Goal: Download file/media

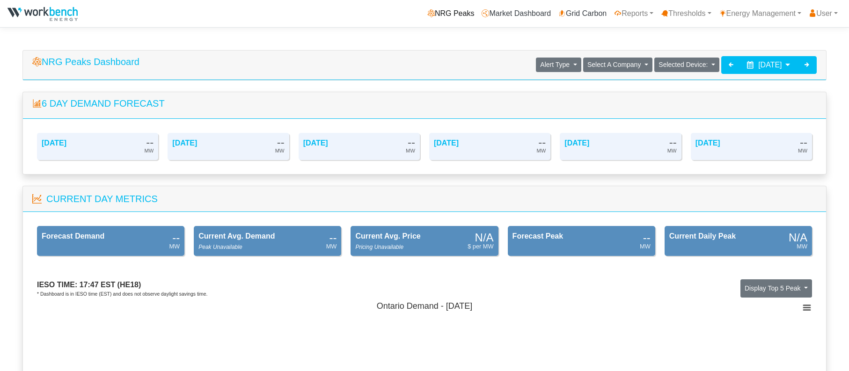
click at [451, 13] on link "NRG Peaks" at bounding box center [451, 13] width 54 height 19
click at [811, 67] on div at bounding box center [807, 65] width 20 height 18
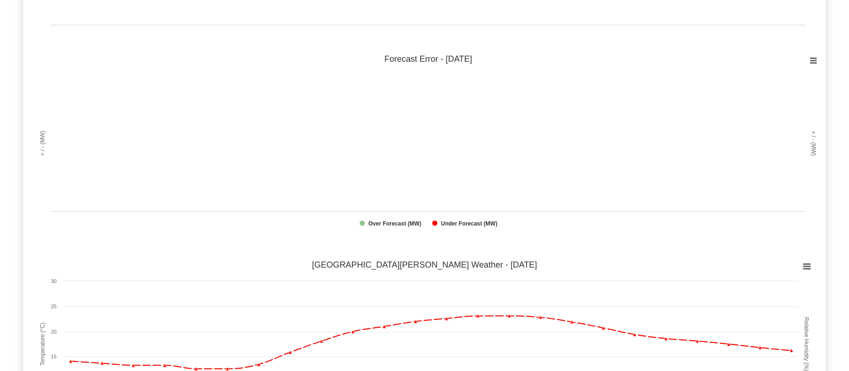
scroll to position [749, 0]
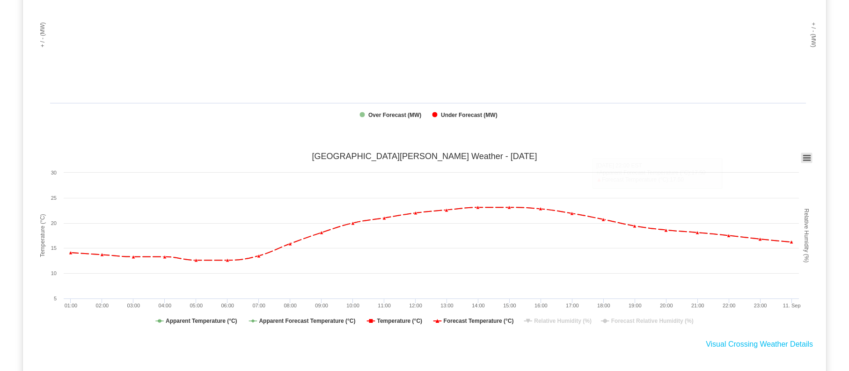
click at [808, 159] on icon at bounding box center [807, 158] width 7 height 5
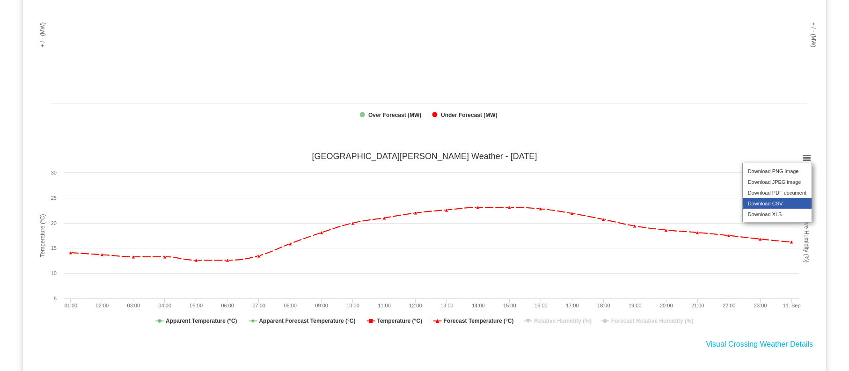
click at [780, 209] on li "Download CSV" at bounding box center [777, 203] width 69 height 11
